Goal: Transaction & Acquisition: Purchase product/service

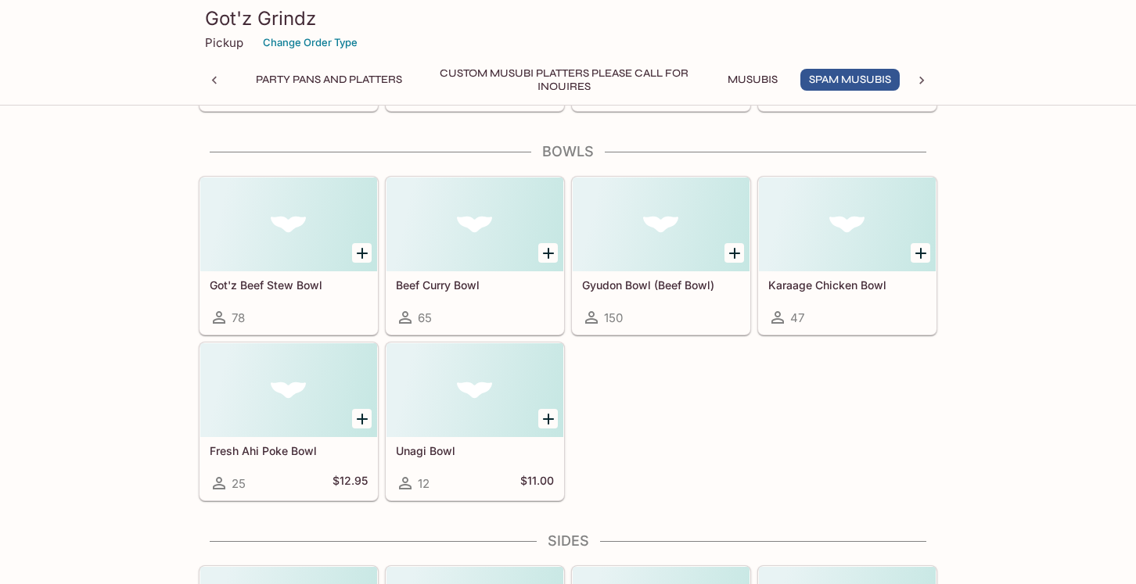
scroll to position [2513, 0]
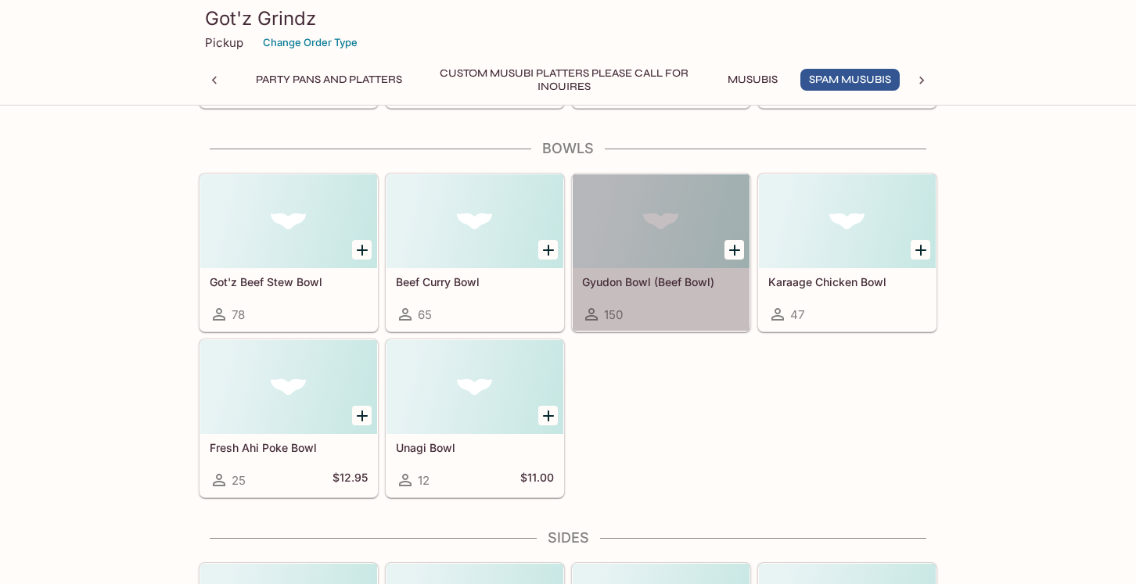
click at [692, 303] on div "Gyudon Bowl (Beef Bowl) 150" at bounding box center [661, 299] width 177 height 63
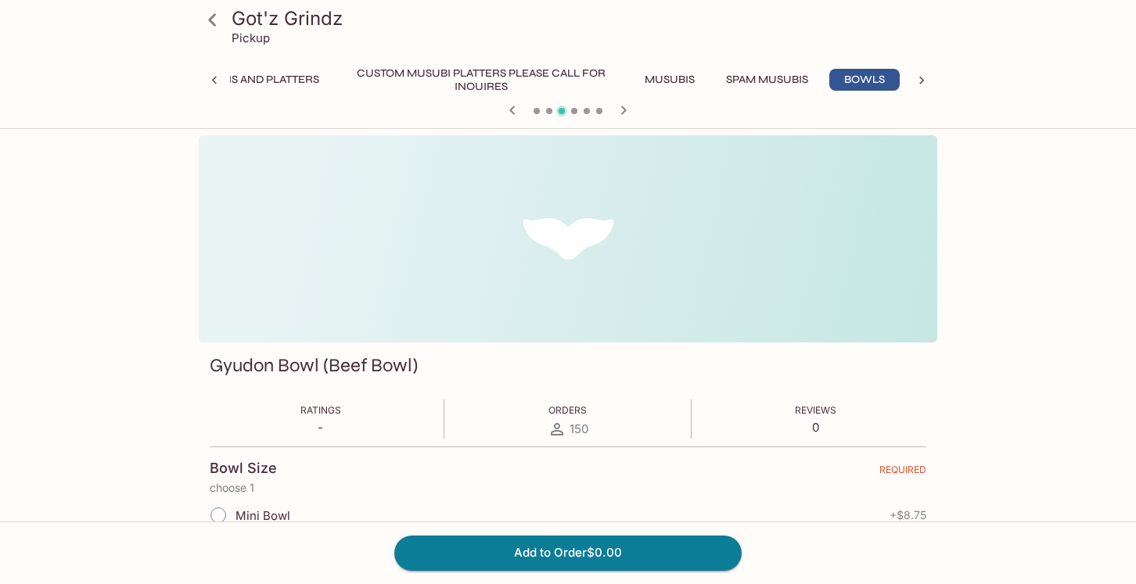
click at [206, 12] on icon at bounding box center [212, 19] width 27 height 27
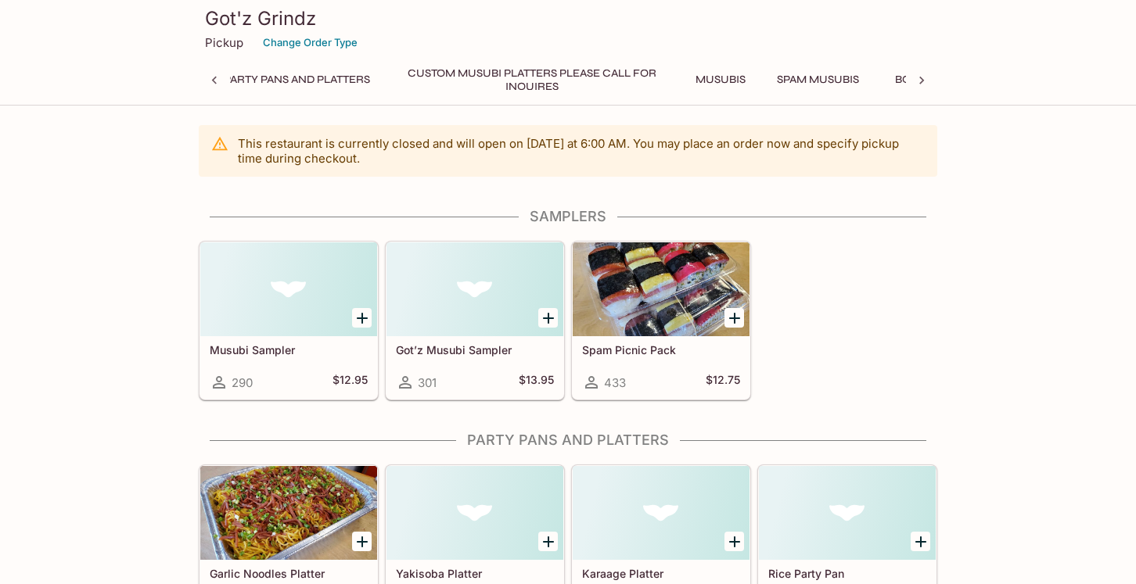
scroll to position [0, 6]
click at [418, 75] on button "Party Pans and Platters" at bounding box center [399, 80] width 163 height 22
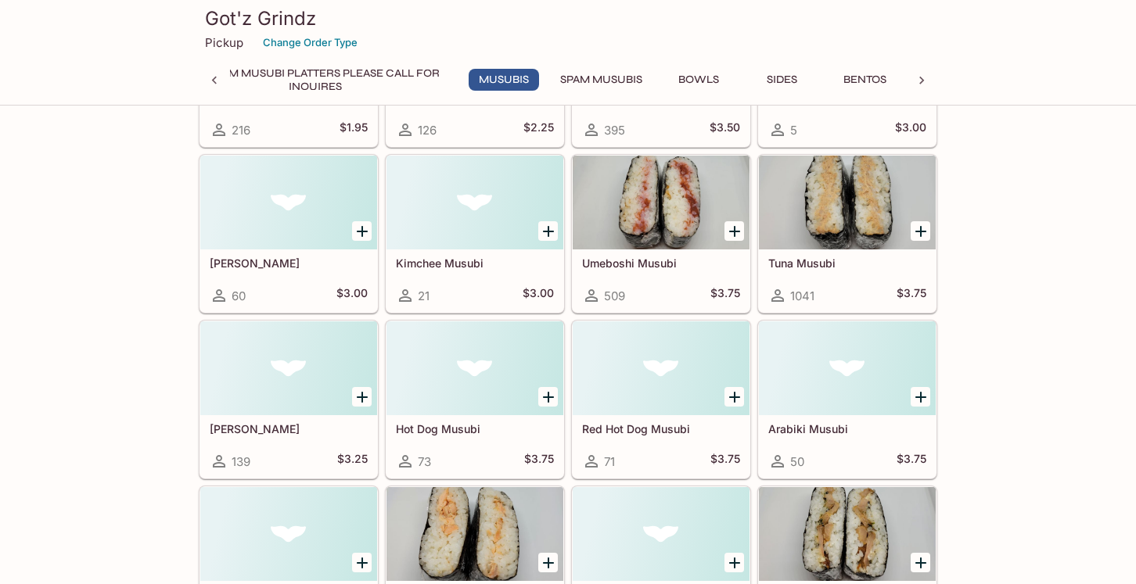
scroll to position [139, 0]
